Goal: Task Accomplishment & Management: Complete application form

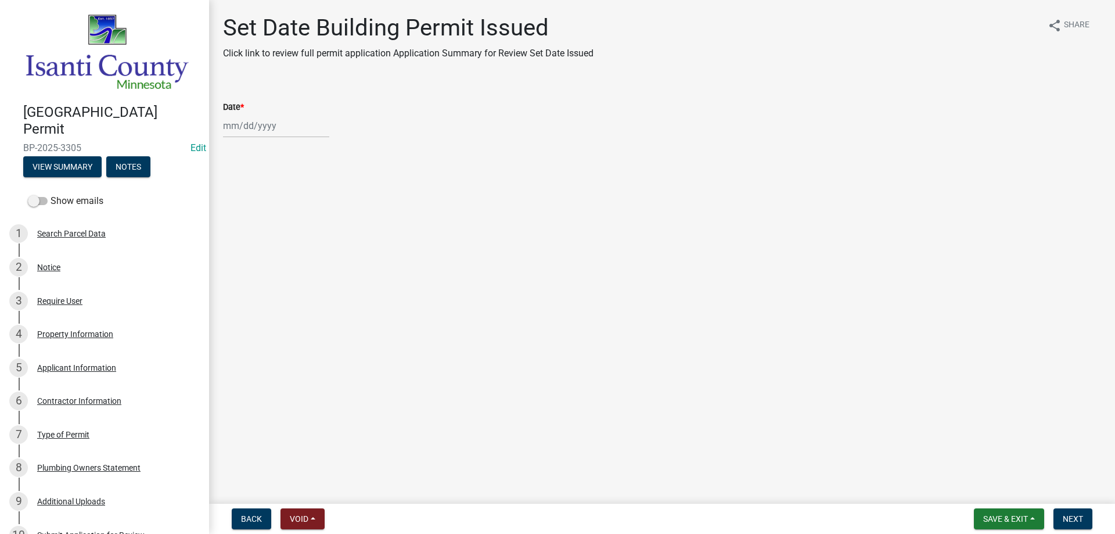
click at [236, 127] on div at bounding box center [276, 126] width 106 height 24
select select "9"
select select "2025"
click at [311, 223] on div "19" at bounding box center [309, 225] width 19 height 19
type input "[DATE]"
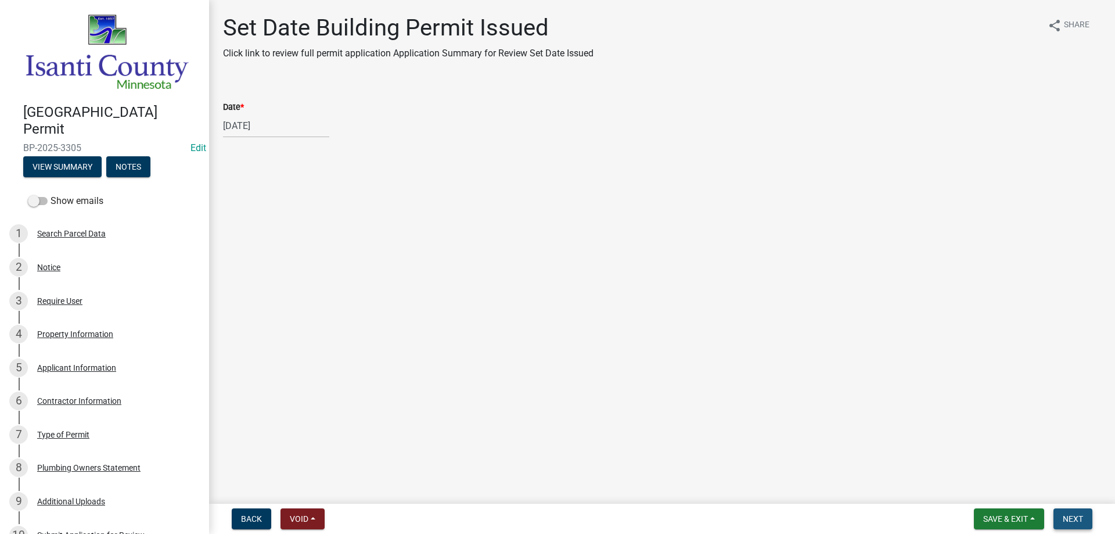
click at [1078, 513] on button "Next" at bounding box center [1073, 518] width 39 height 21
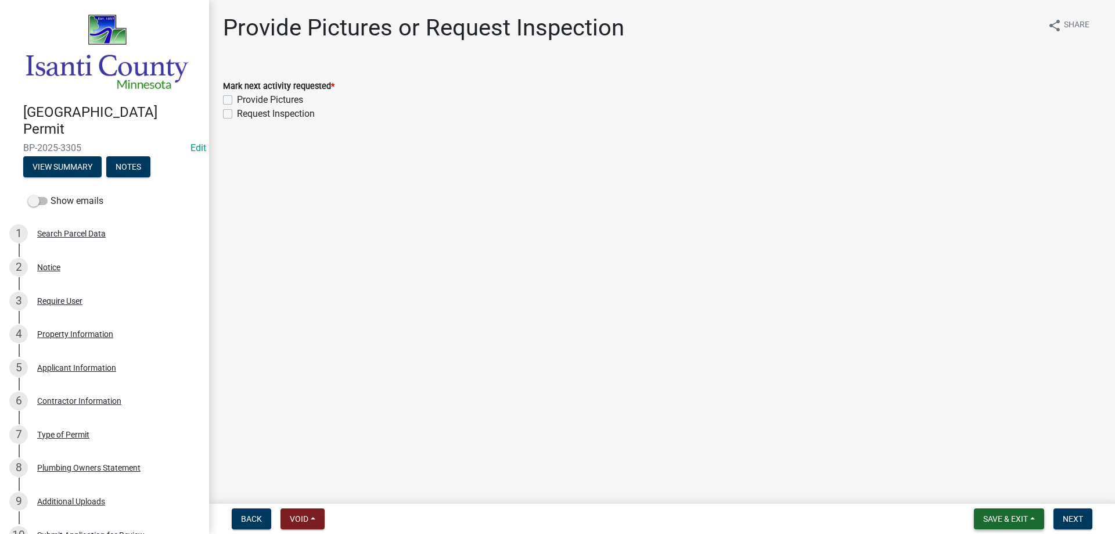
click at [1002, 518] on span "Save & Exit" at bounding box center [1006, 518] width 45 height 9
click at [984, 487] on button "Save & Exit" at bounding box center [998, 489] width 93 height 28
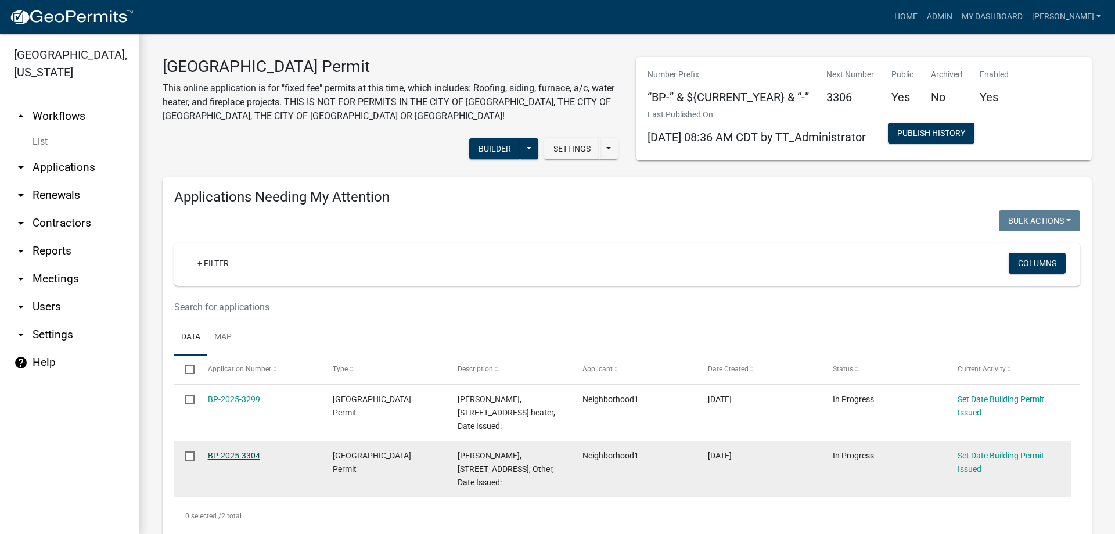
click at [223, 454] on link "BP-2025-3304" at bounding box center [234, 455] width 52 height 9
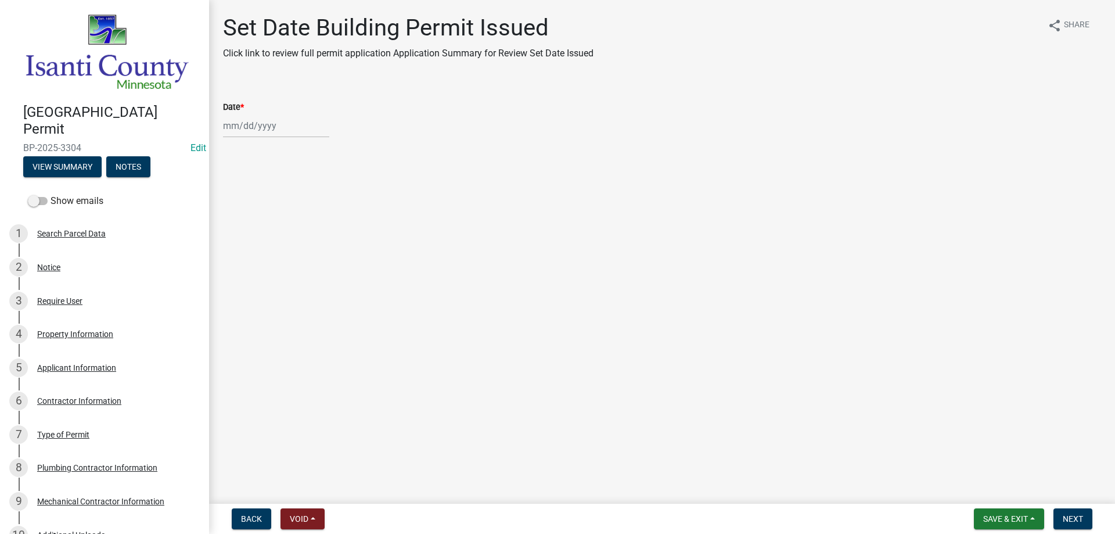
click at [266, 132] on div at bounding box center [276, 126] width 106 height 24
select select "9"
select select "2025"
click at [314, 223] on div "19" at bounding box center [309, 225] width 19 height 19
type input "[DATE]"
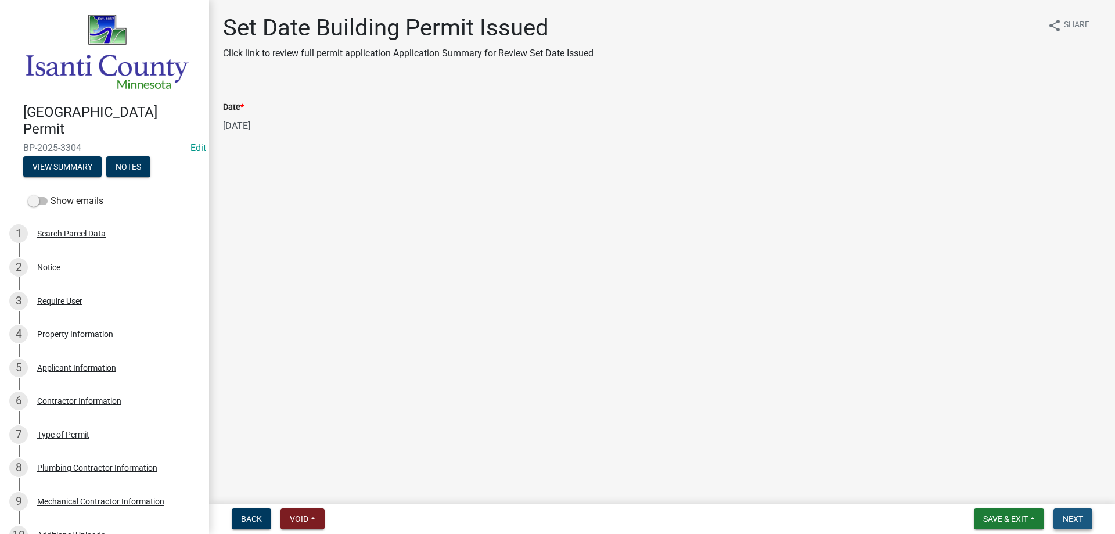
click at [1067, 515] on span "Next" at bounding box center [1073, 518] width 20 height 9
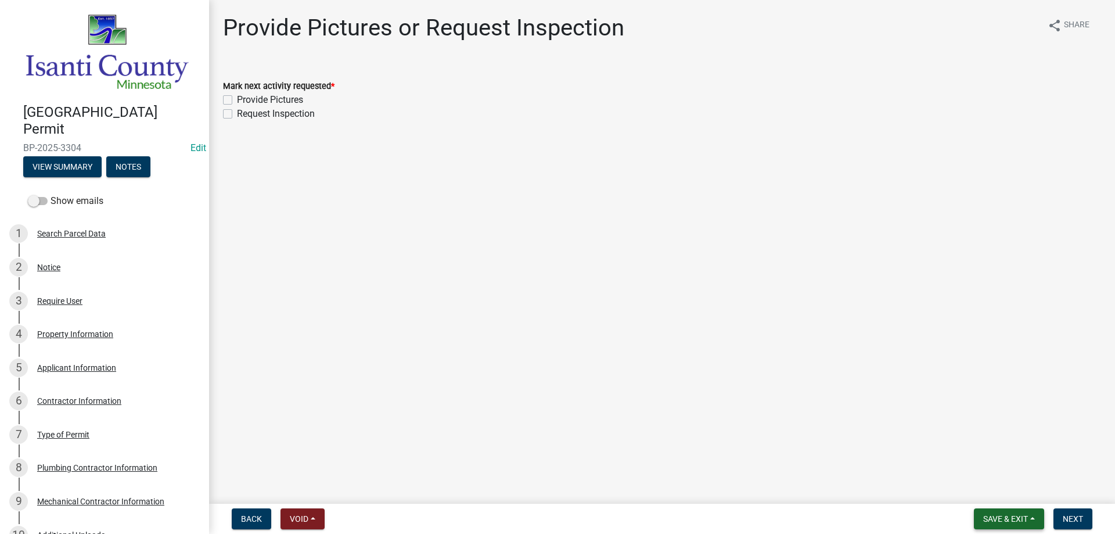
click at [1002, 519] on span "Save & Exit" at bounding box center [1006, 518] width 45 height 9
click at [1002, 485] on button "Save & Exit" at bounding box center [998, 489] width 93 height 28
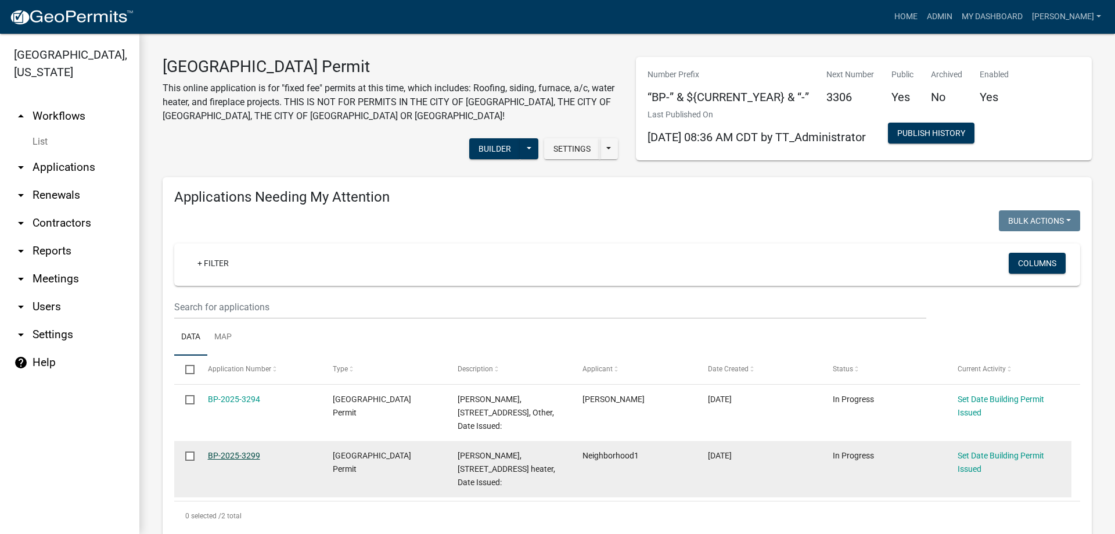
click at [227, 458] on link "BP-2025-3299" at bounding box center [234, 455] width 52 height 9
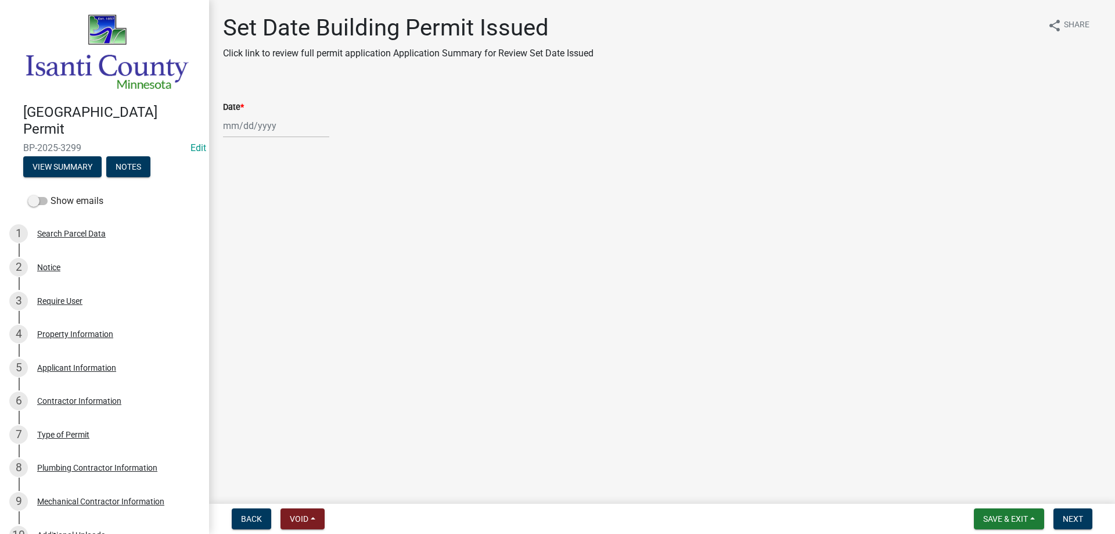
click at [252, 137] on wm-data-entity-input "Date *" at bounding box center [662, 116] width 878 height 64
click at [254, 130] on div at bounding box center [276, 126] width 106 height 24
select select "9"
select select "2025"
click at [312, 227] on div "19" at bounding box center [309, 225] width 19 height 19
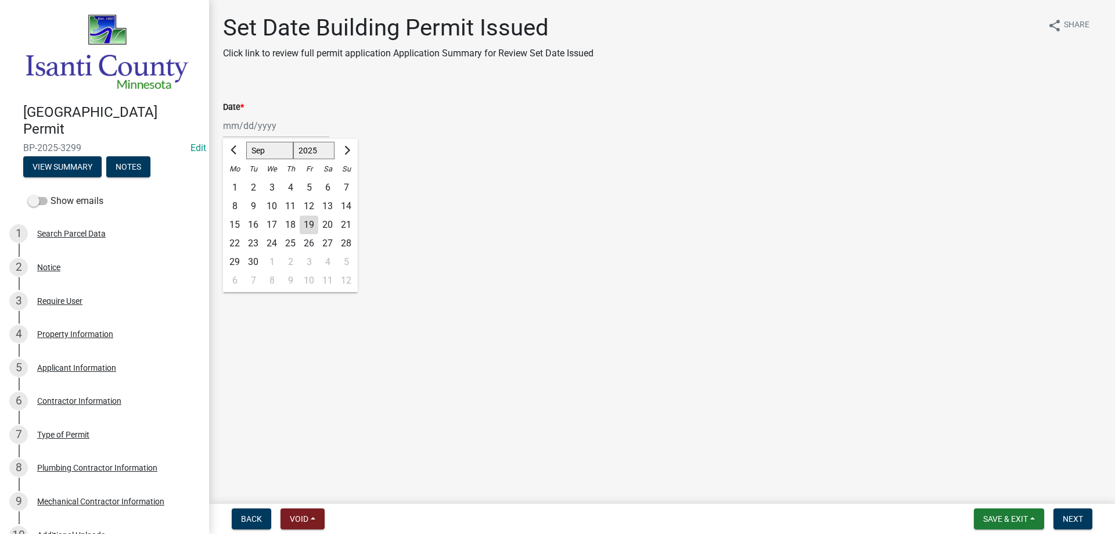
type input "[DATE]"
click at [1067, 517] on span "Next" at bounding box center [1073, 518] width 20 height 9
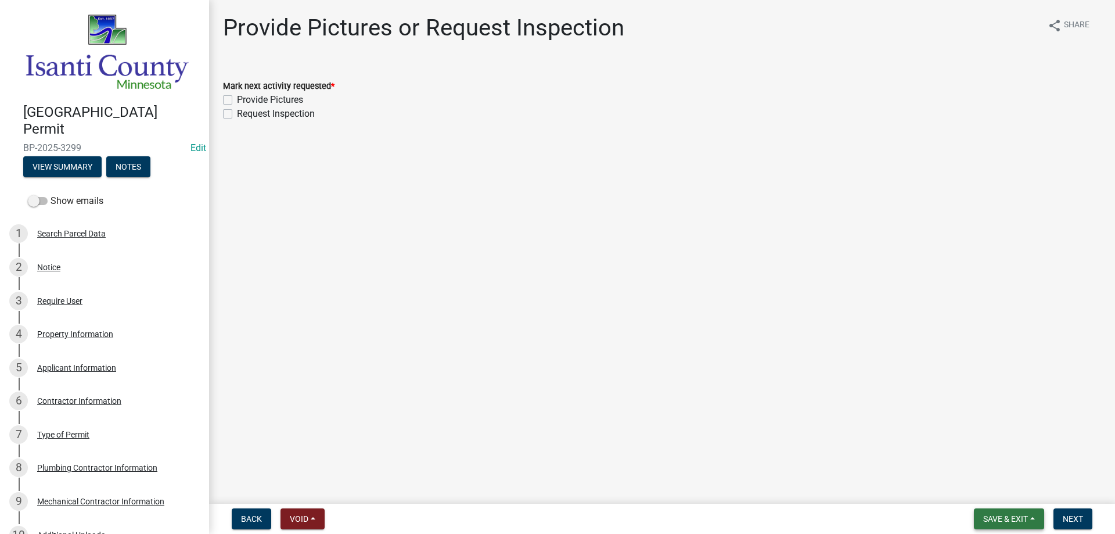
click at [988, 515] on span "Save & Exit" at bounding box center [1006, 518] width 45 height 9
click at [994, 493] on button "Save & Exit" at bounding box center [998, 489] width 93 height 28
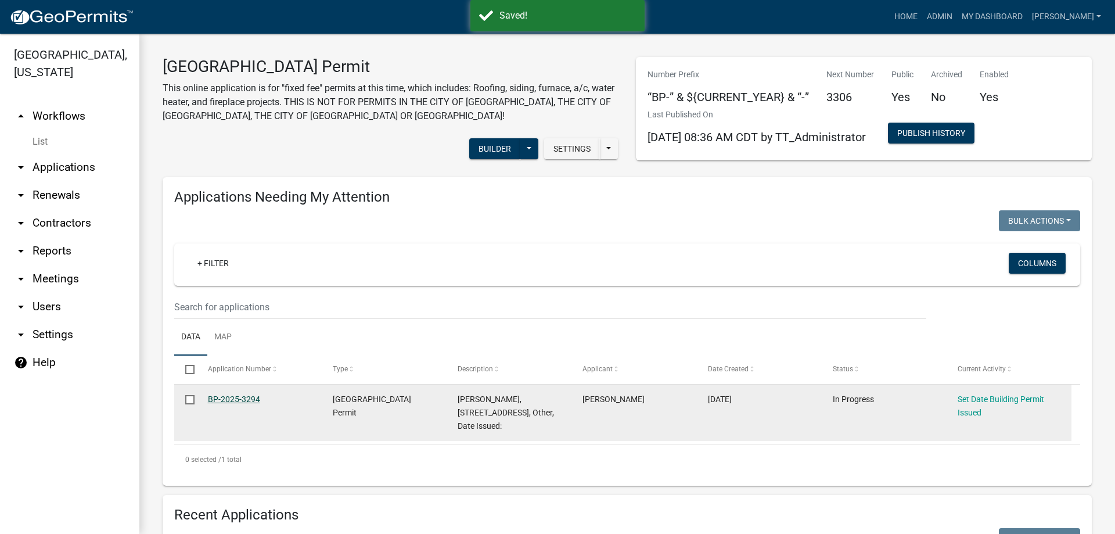
click at [227, 399] on link "BP-2025-3294" at bounding box center [234, 398] width 52 height 9
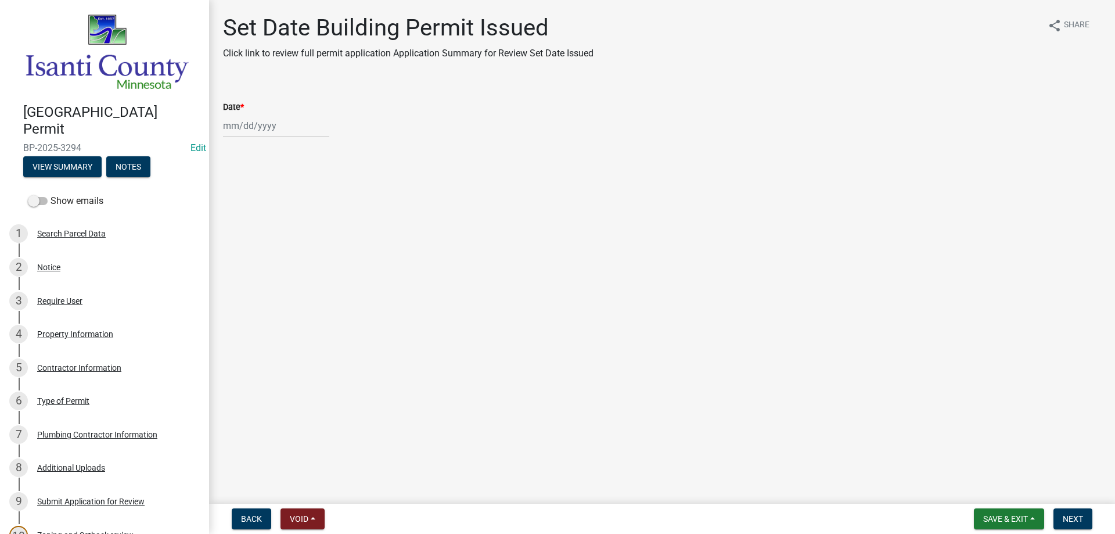
select select "9"
select select "2025"
click at [232, 127] on div "[PERSON_NAME] Feb Mar Apr [PERSON_NAME][DATE] Oct Nov [DATE] 1526 1527 1528 152…" at bounding box center [276, 126] width 106 height 24
drag, startPoint x: 306, startPoint y: 225, endPoint x: 322, endPoint y: 222, distance: 16.0
click at [307, 224] on div "19" at bounding box center [309, 225] width 19 height 19
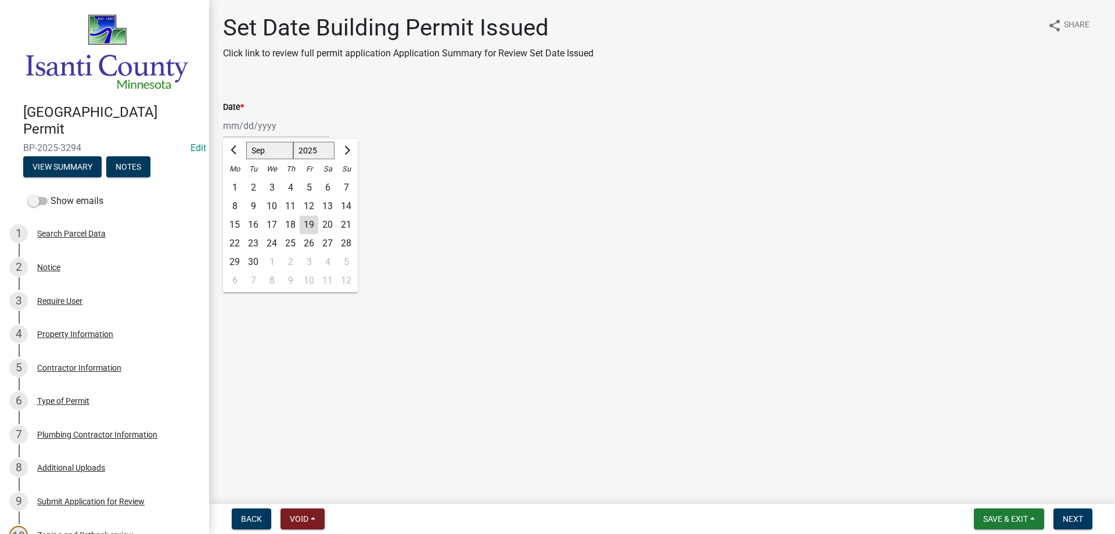
type input "[DATE]"
click at [1077, 511] on button "Next" at bounding box center [1073, 518] width 39 height 21
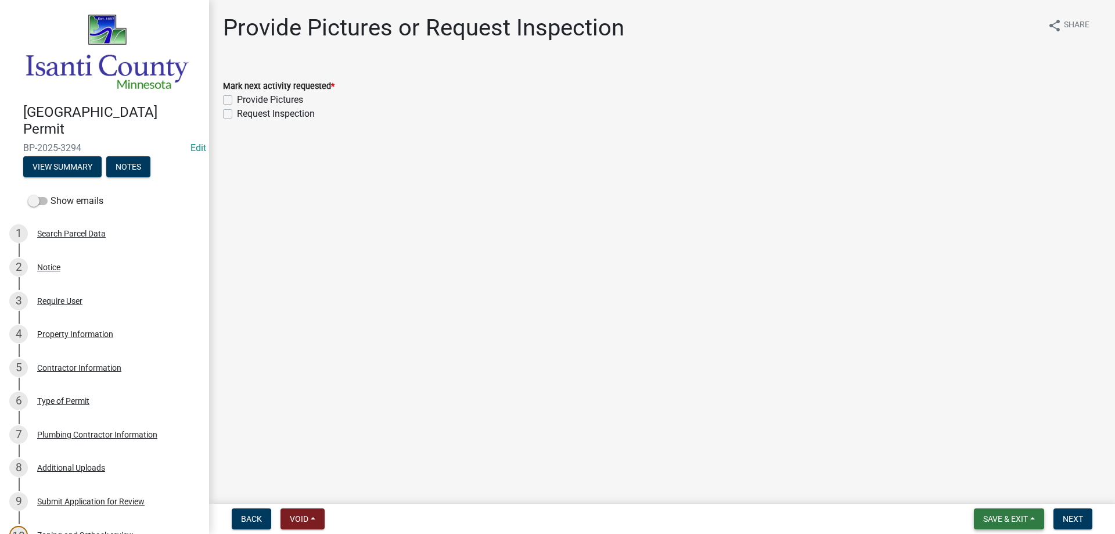
click at [1003, 519] on span "Save & Exit" at bounding box center [1006, 518] width 45 height 9
click at [1001, 493] on button "Save & Exit" at bounding box center [998, 489] width 93 height 28
